Goal: Task Accomplishment & Management: Manage account settings

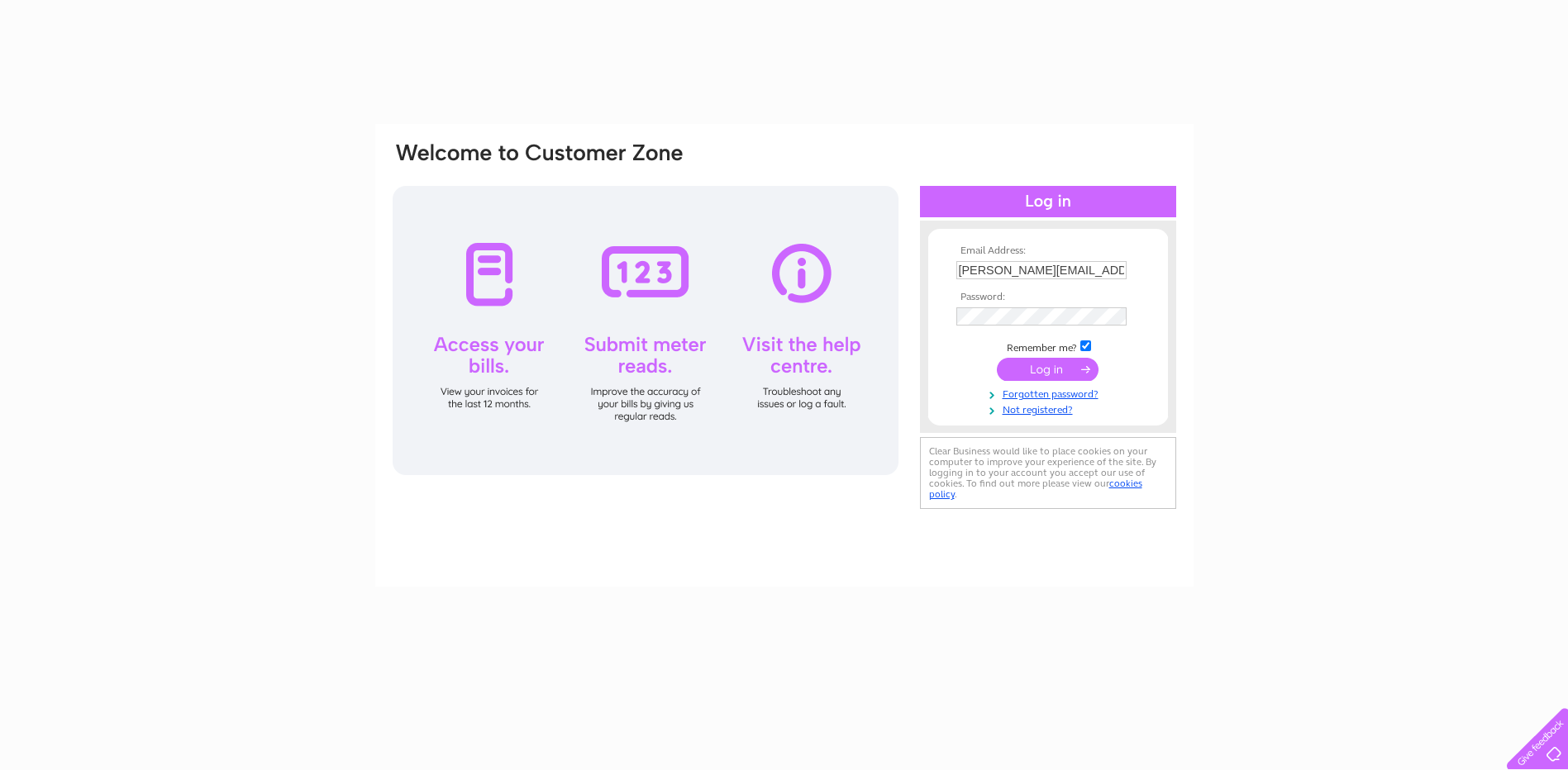
click at [1047, 368] on input "submit" at bounding box center [1047, 369] width 102 height 23
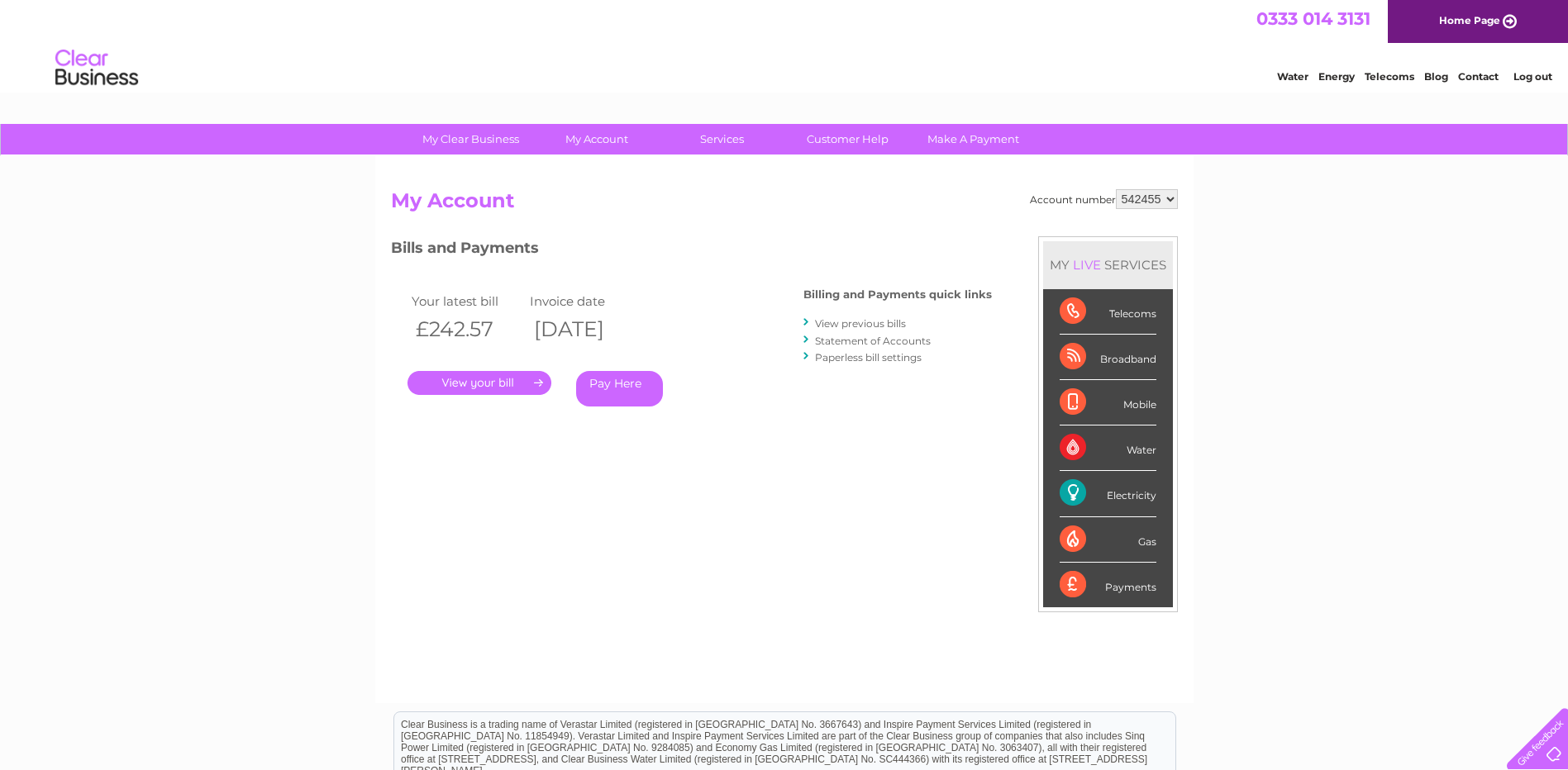
click at [1103, 490] on div "Electricity" at bounding box center [1108, 494] width 97 height 46
click at [1118, 502] on div "Electricity" at bounding box center [1108, 494] width 97 height 46
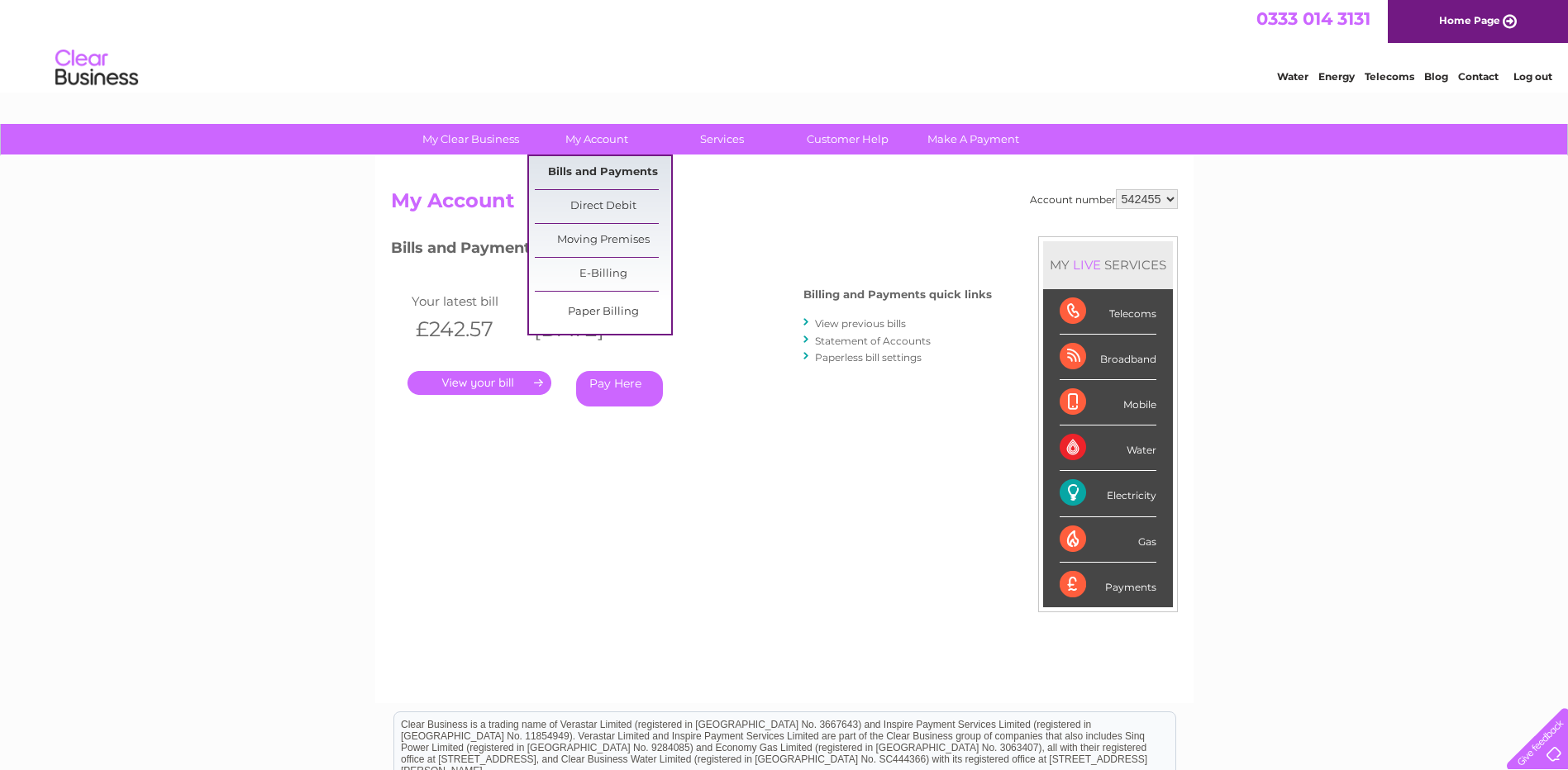
click at [578, 169] on link "Bills and Payments" at bounding box center [603, 173] width 137 height 33
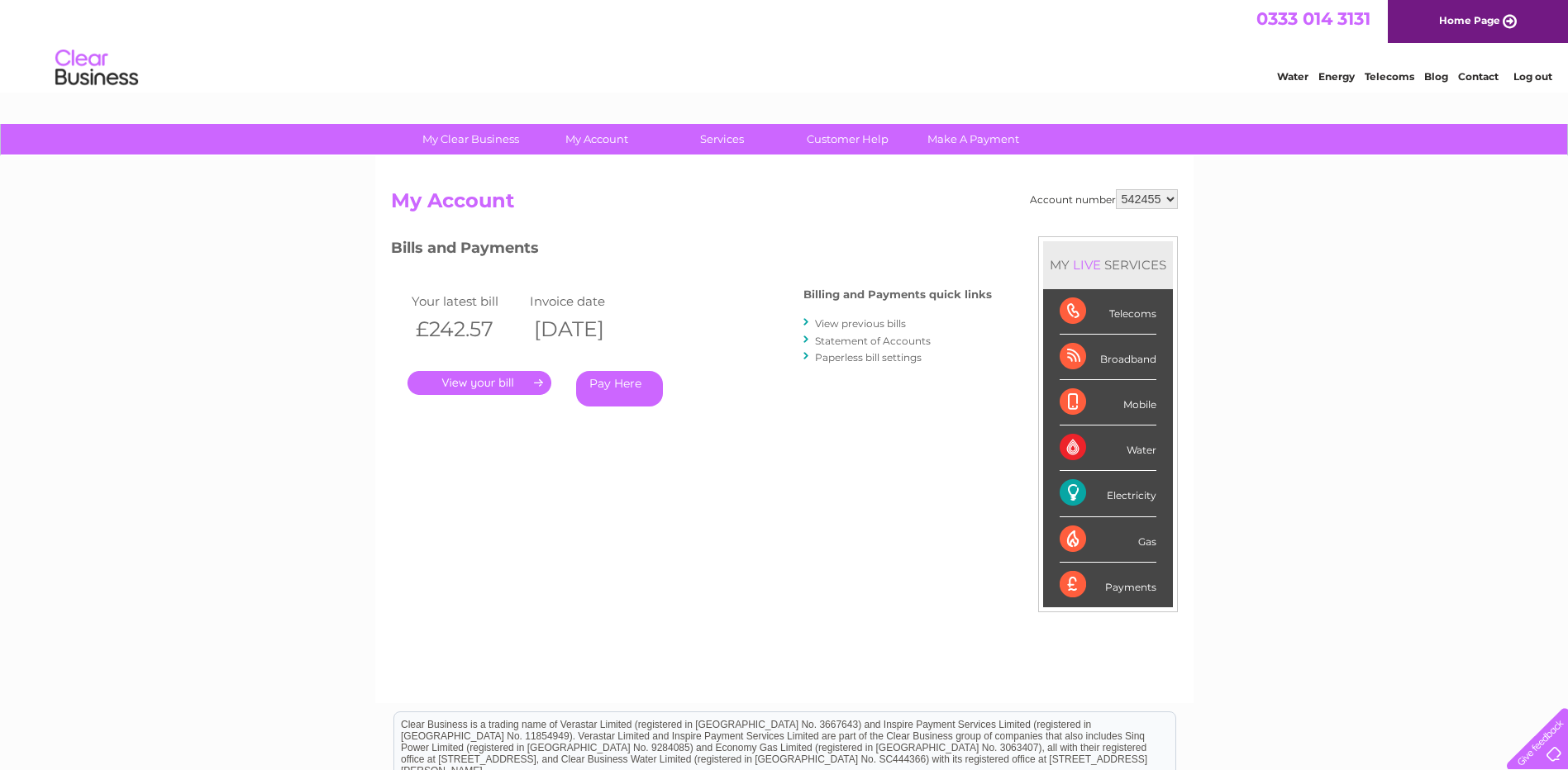
click at [1126, 497] on div "Electricity" at bounding box center [1108, 494] width 97 height 46
drag, startPoint x: 1126, startPoint y: 497, endPoint x: 1073, endPoint y: 491, distance: 53.3
click at [1073, 491] on div "Electricity" at bounding box center [1108, 494] width 97 height 46
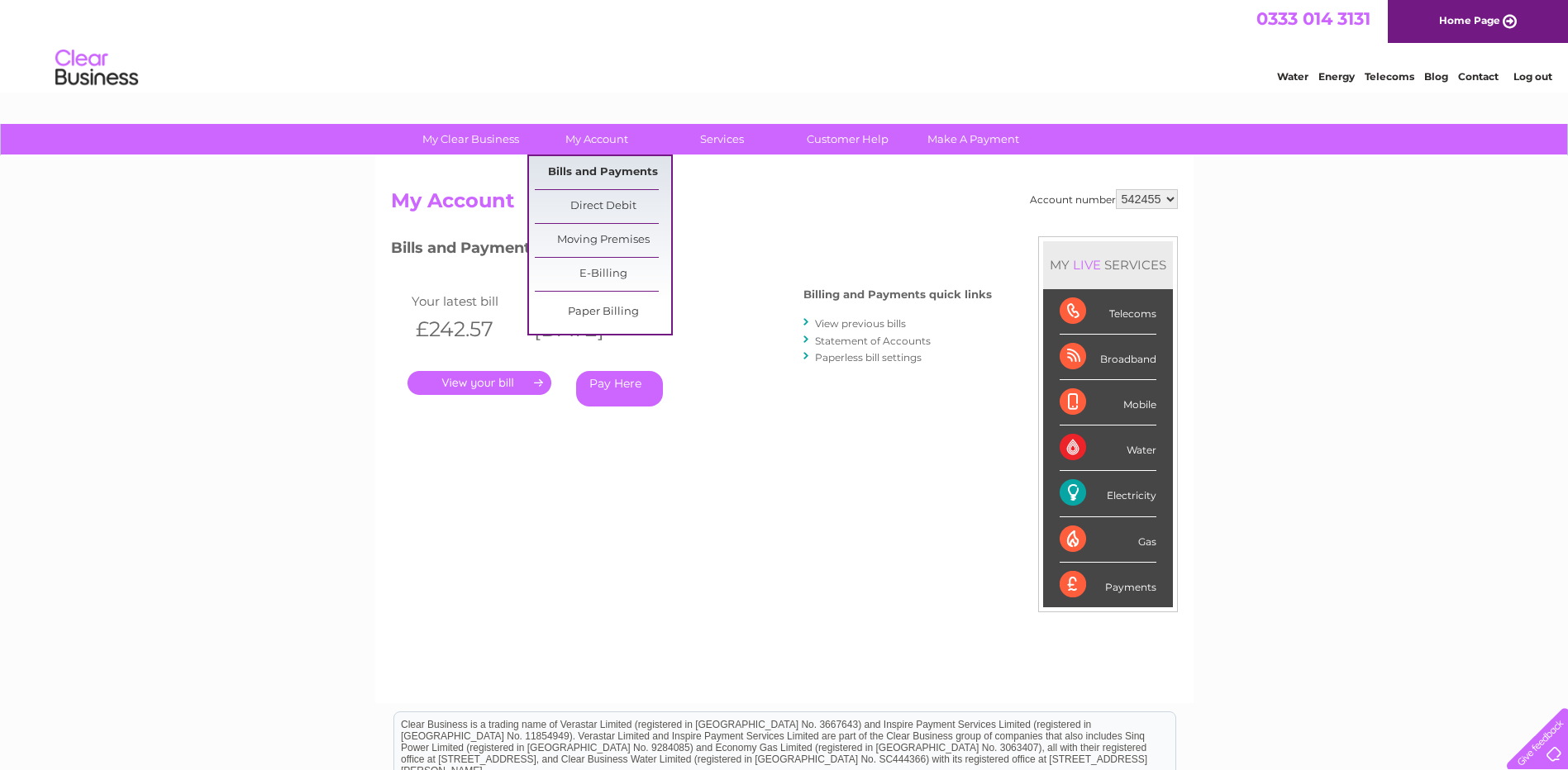
click at [571, 173] on link "Bills and Payments" at bounding box center [603, 173] width 137 height 33
drag, startPoint x: 571, startPoint y: 173, endPoint x: 732, endPoint y: 240, distance: 174.4
click at [732, 240] on h3 "Bills and Payments" at bounding box center [691, 251] width 601 height 28
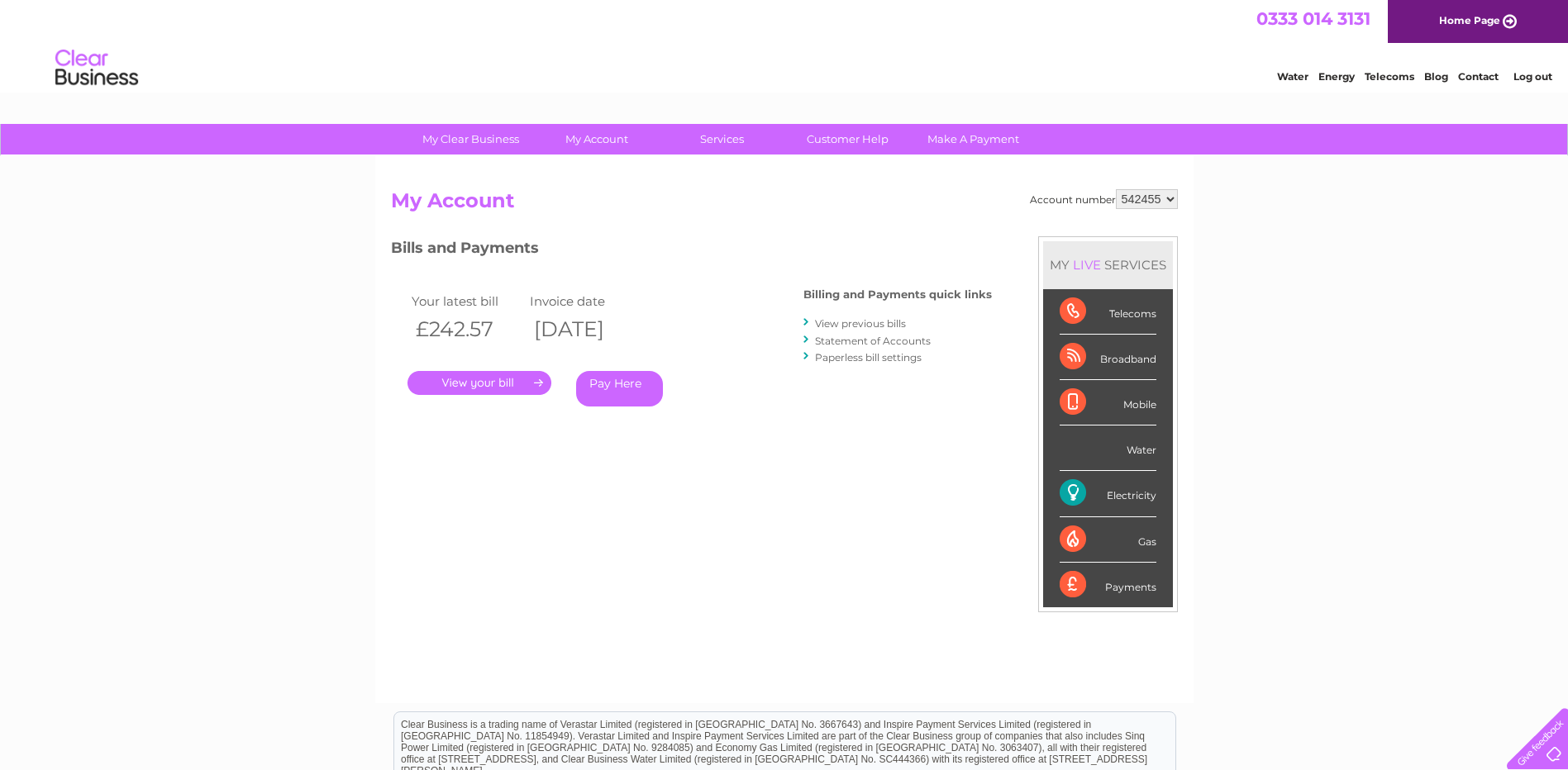
click at [874, 342] on link "Statement of Accounts" at bounding box center [873, 341] width 116 height 12
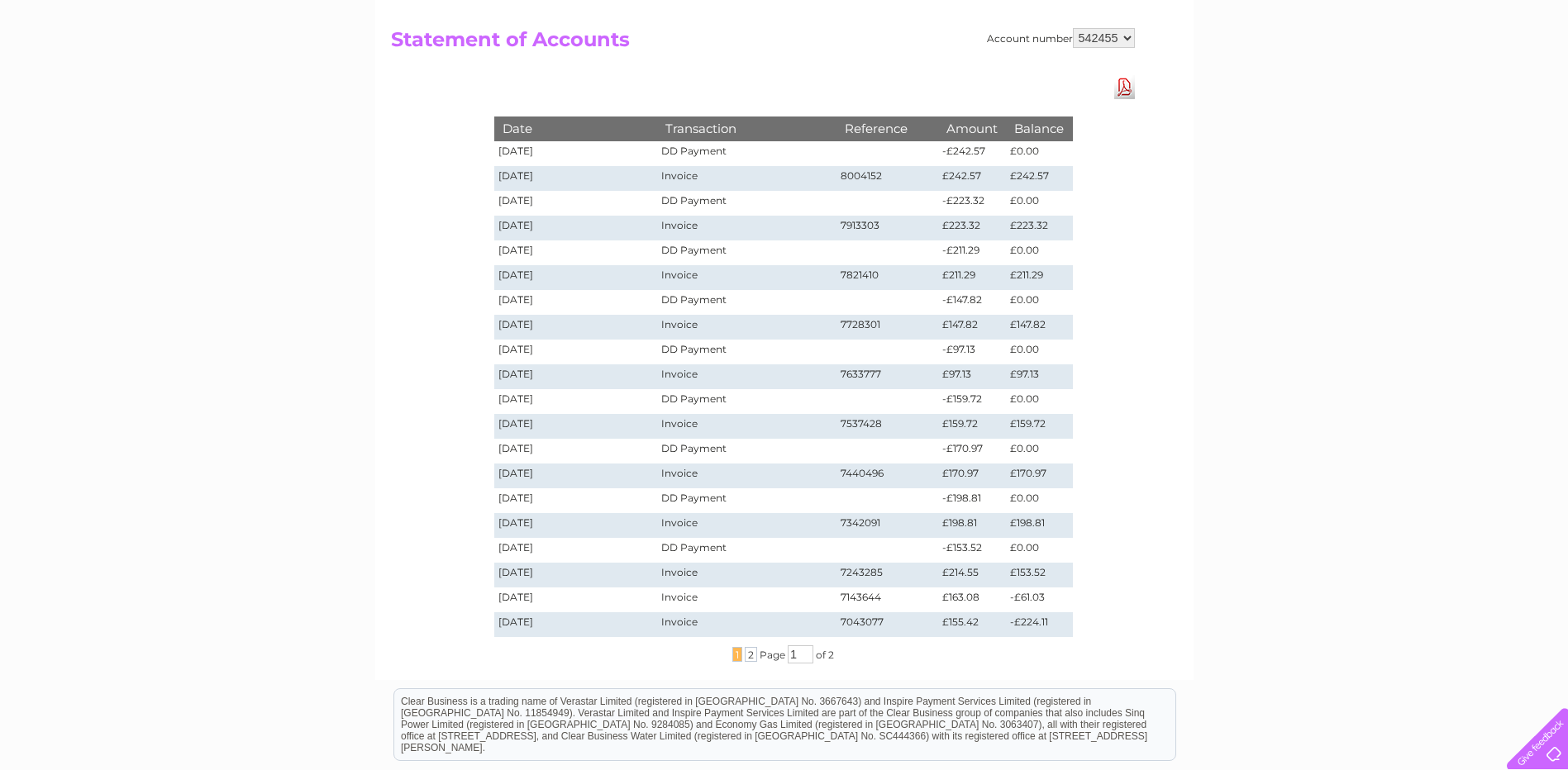
scroll to position [165, 0]
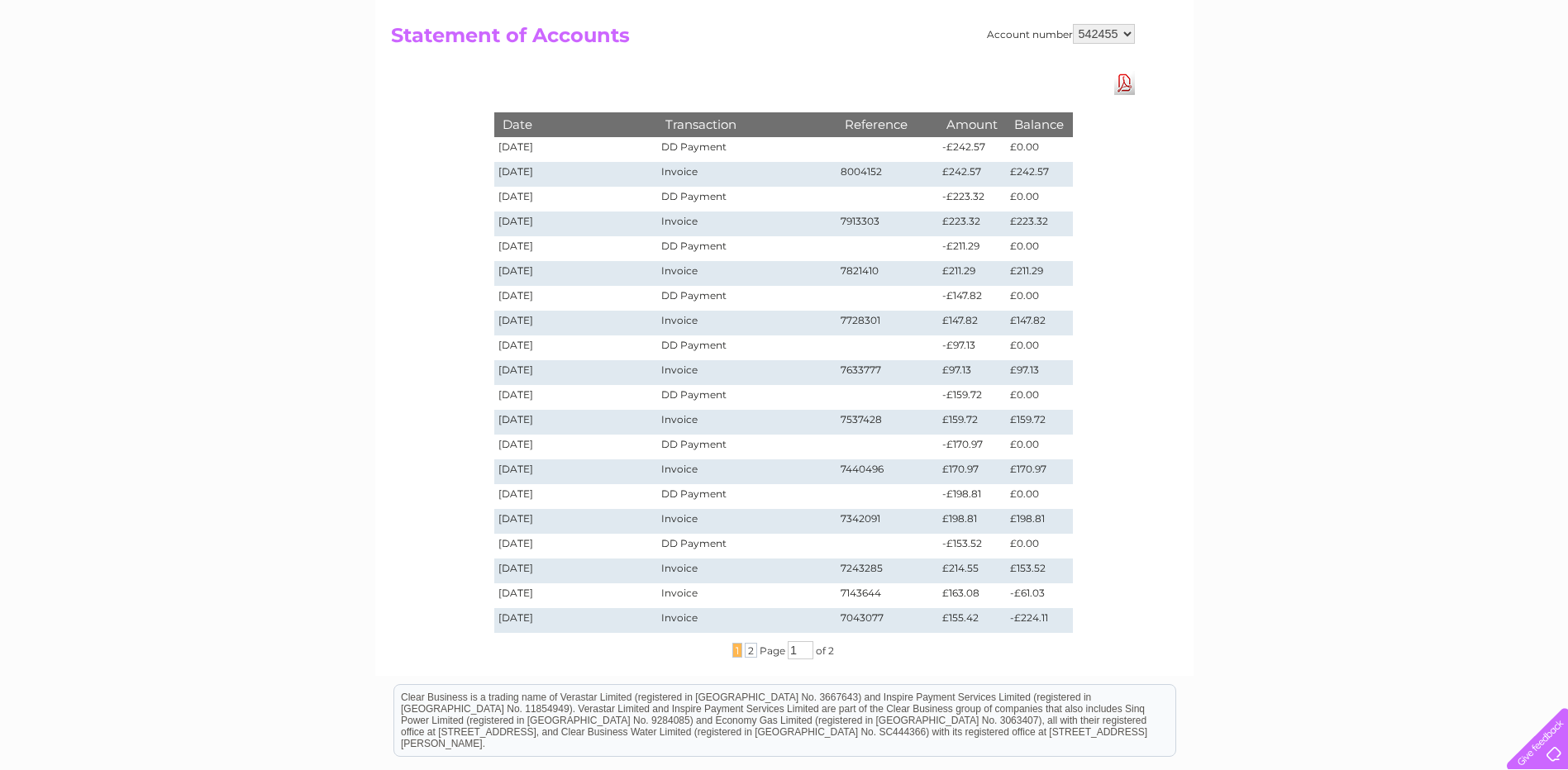
click at [1129, 36] on select "542455" at bounding box center [1103, 33] width 62 height 20
click at [1128, 32] on select "542455" at bounding box center [1103, 33] width 62 height 20
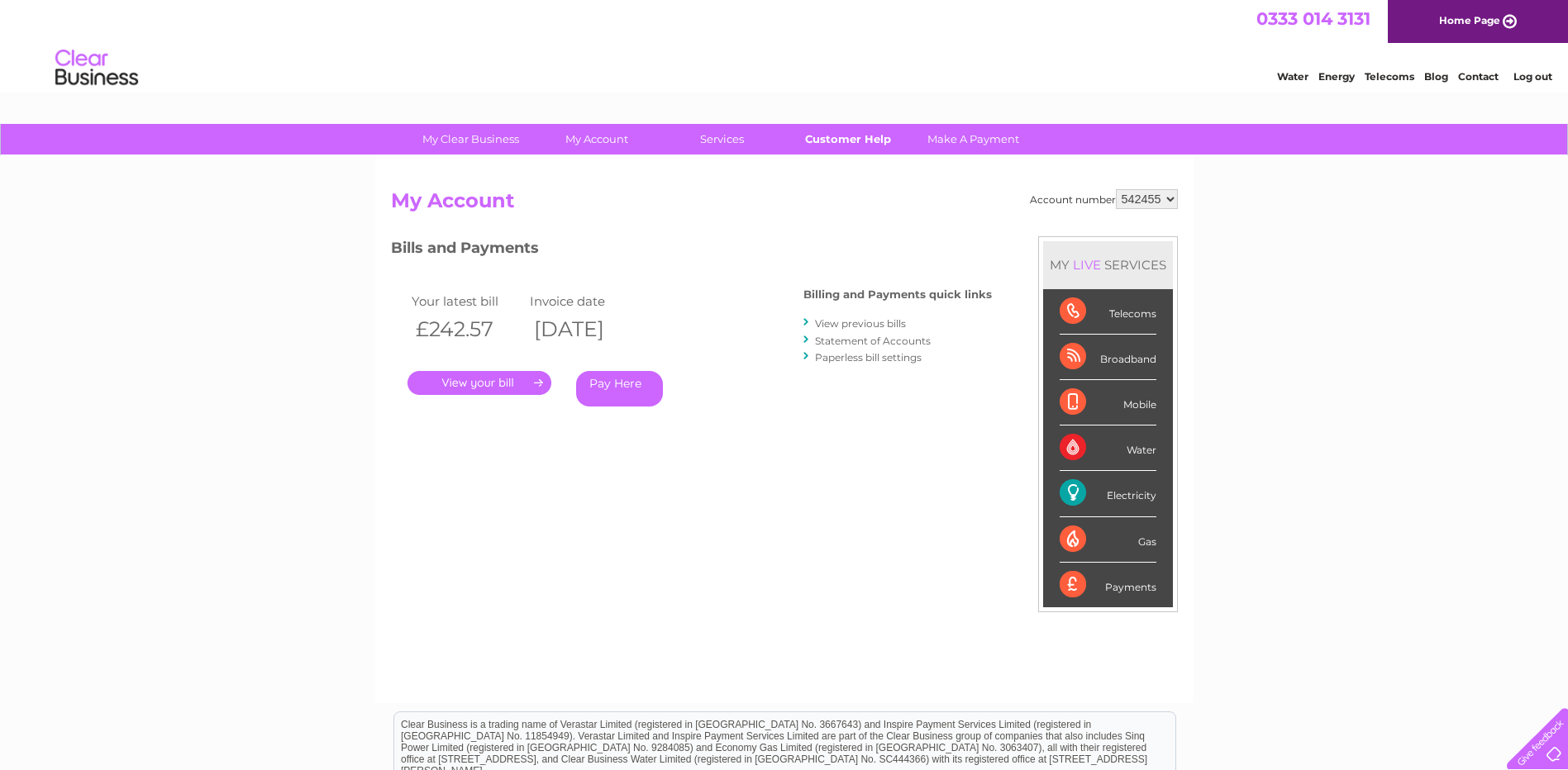
click at [853, 140] on link "Customer Help" at bounding box center [848, 140] width 137 height 30
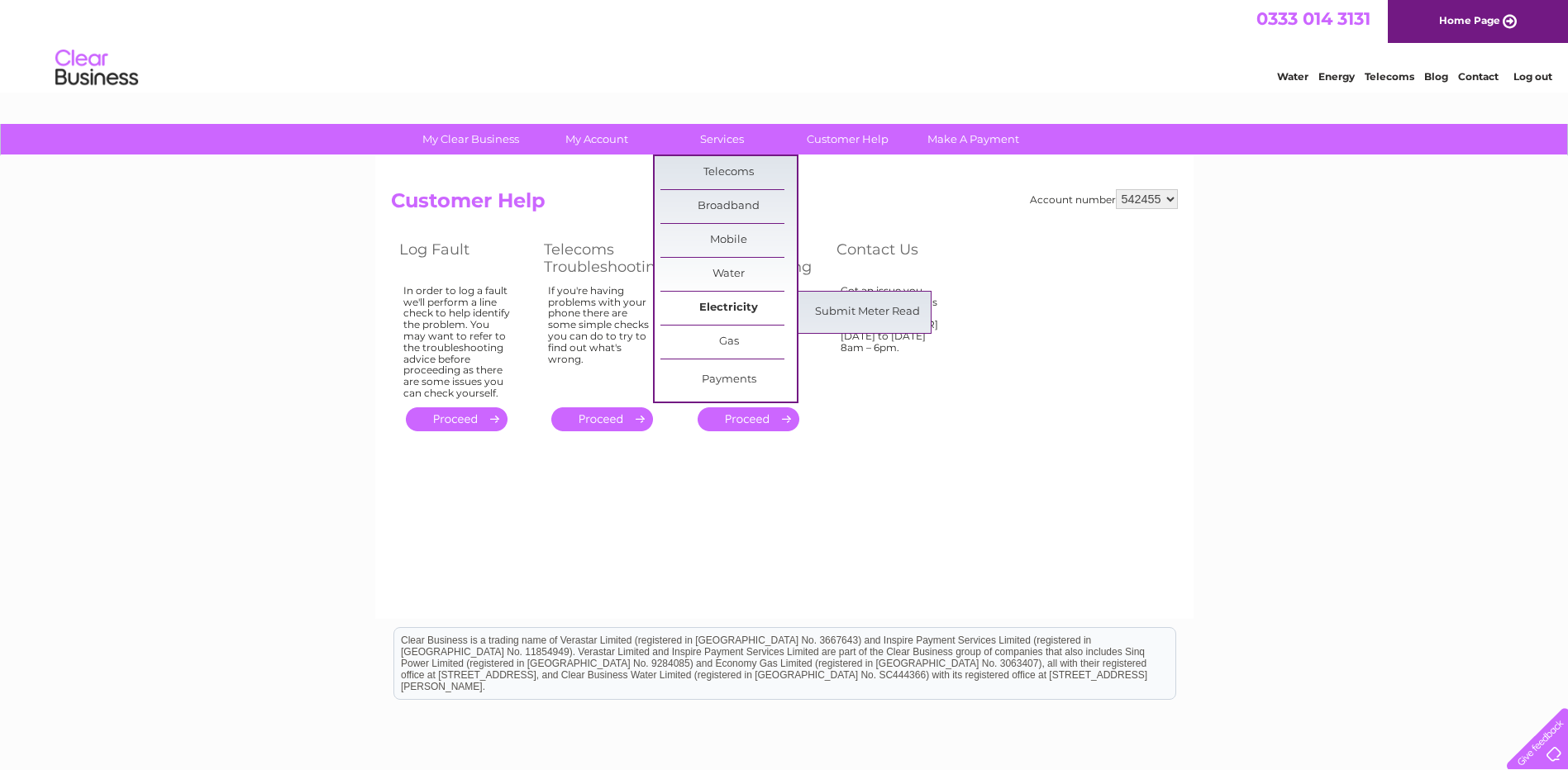
click at [718, 310] on link "Electricity" at bounding box center [729, 308] width 137 height 33
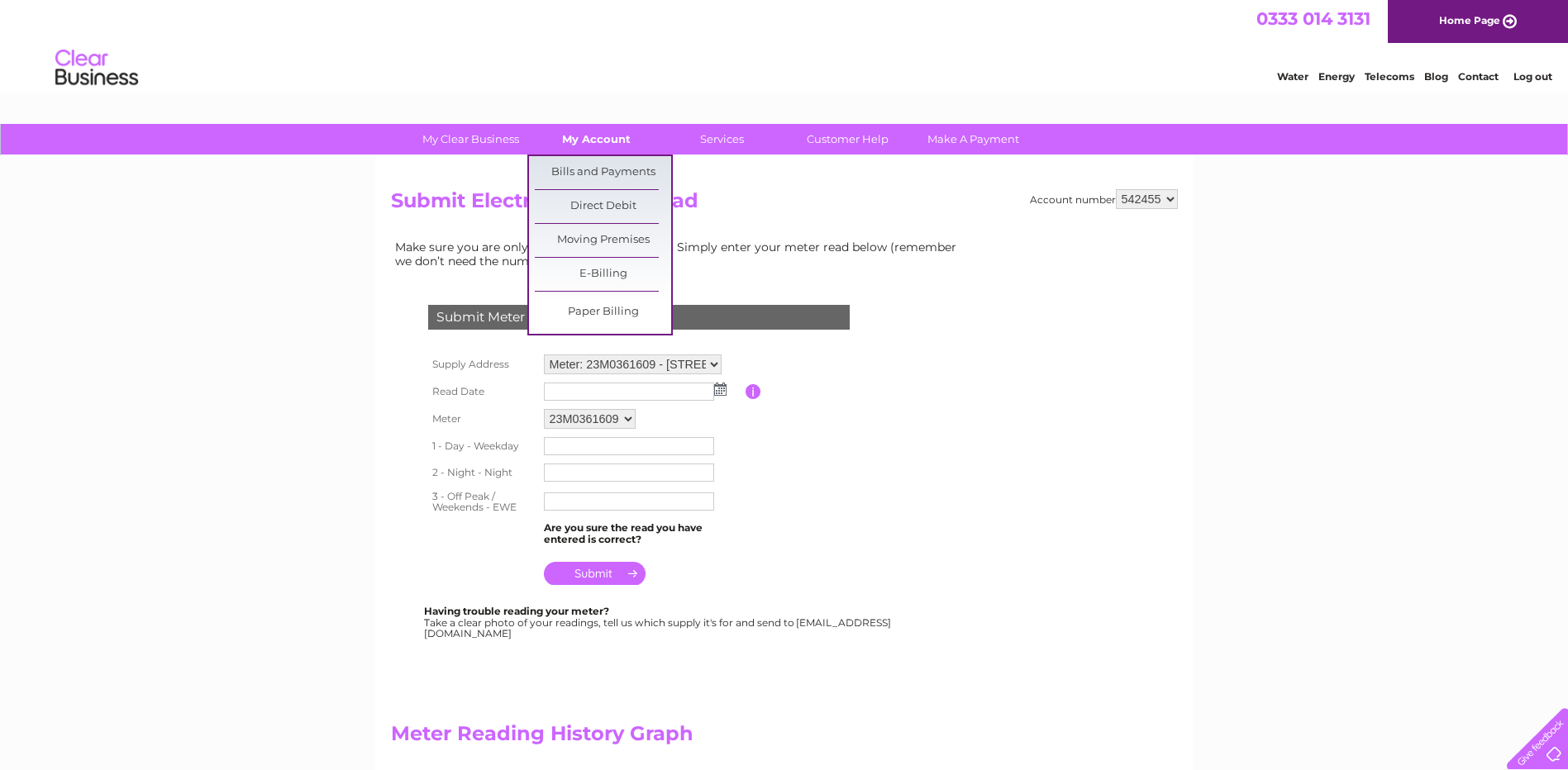
click at [588, 138] on link "My Account" at bounding box center [596, 140] width 137 height 30
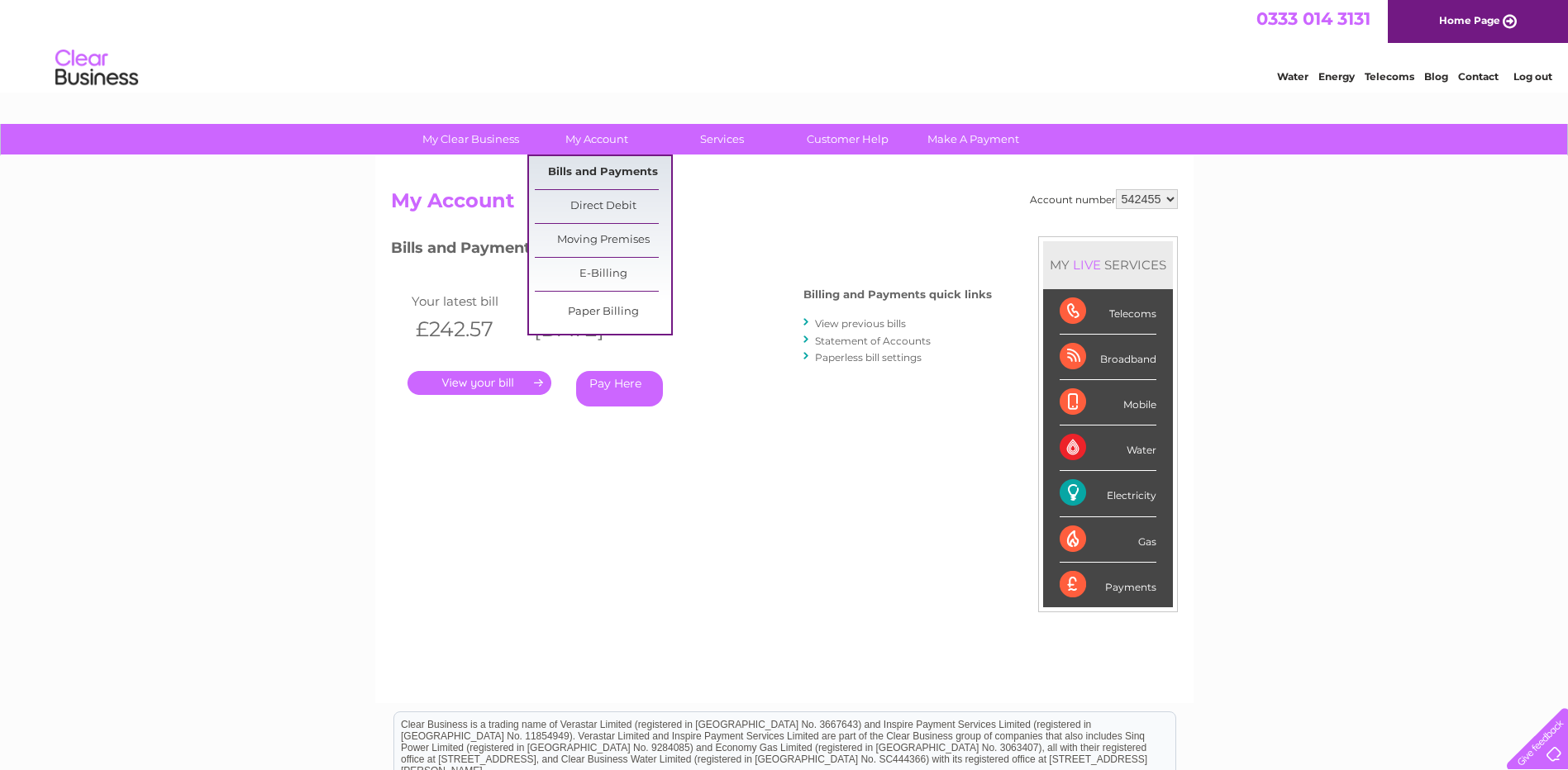
click at [585, 173] on link "Bills and Payments" at bounding box center [603, 173] width 137 height 33
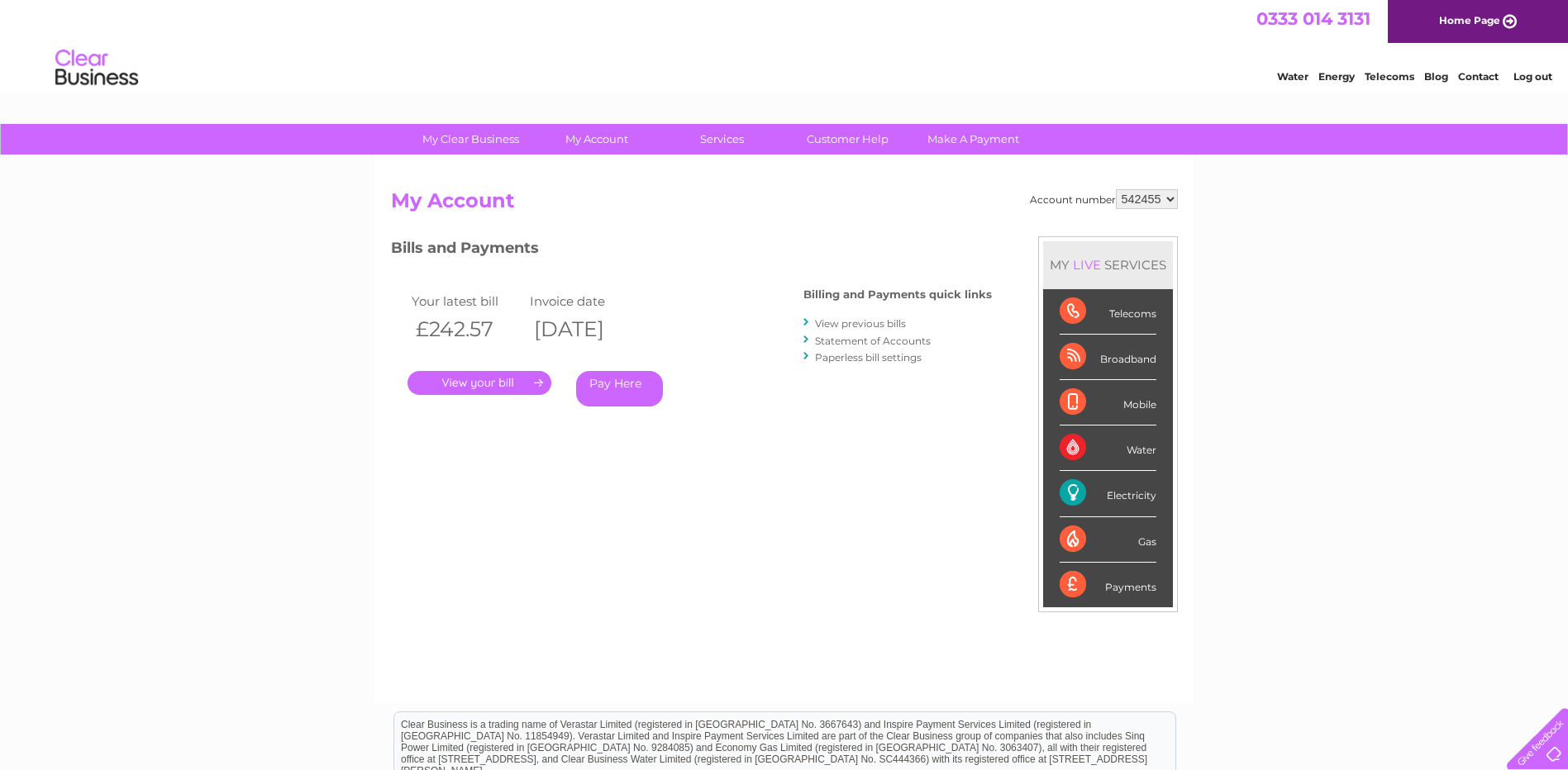
click at [501, 375] on link "." at bounding box center [479, 383] width 144 height 24
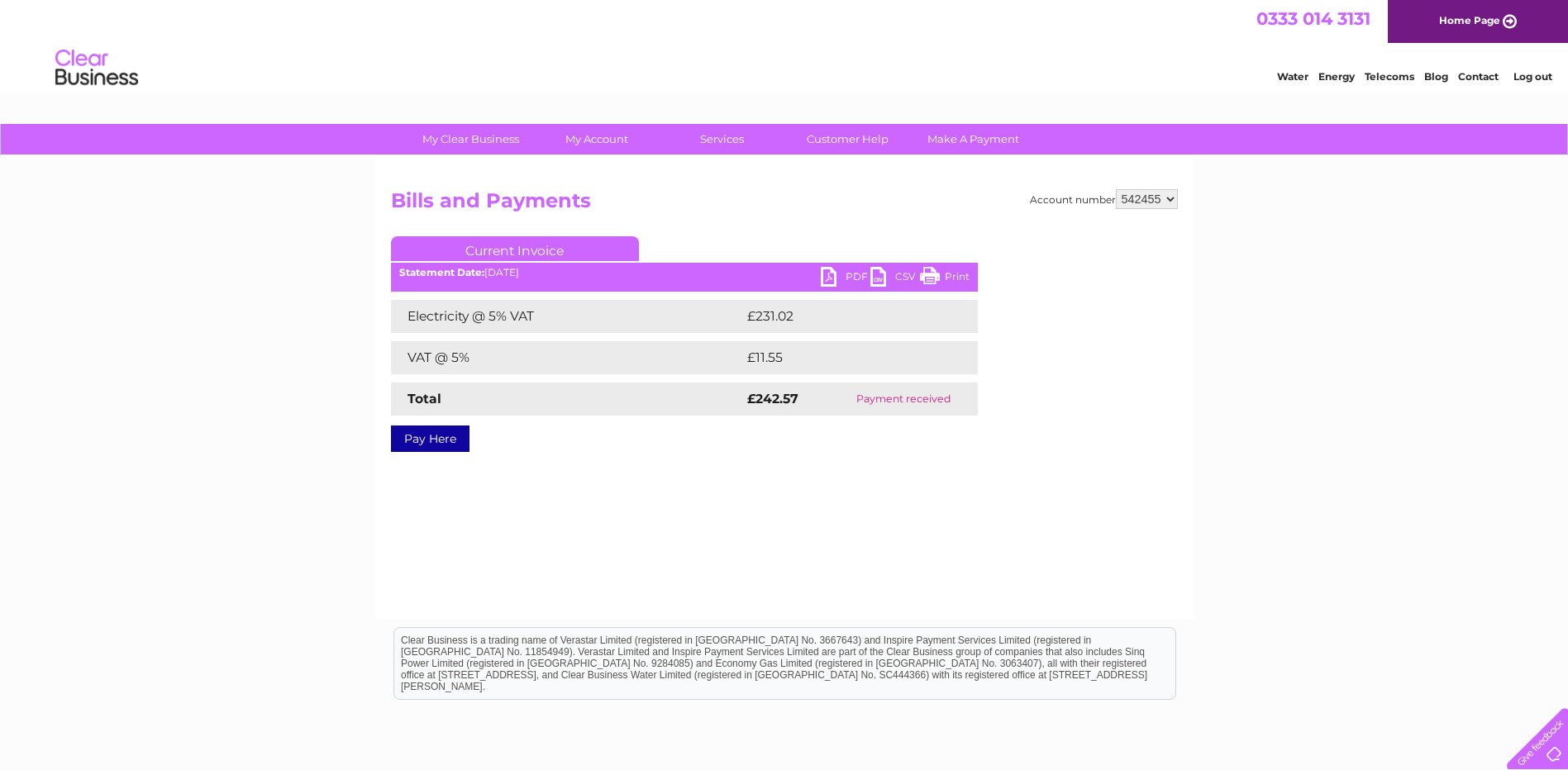
click at [841, 275] on link "PDF" at bounding box center [846, 278] width 49 height 24
